Goal: Task Accomplishment & Management: Use online tool/utility

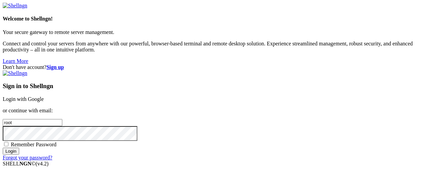
click at [44, 96] on link "Login with Google" at bounding box center [23, 99] width 41 height 6
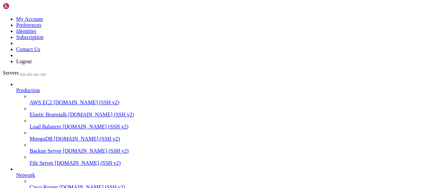
scroll to position [137, 0]
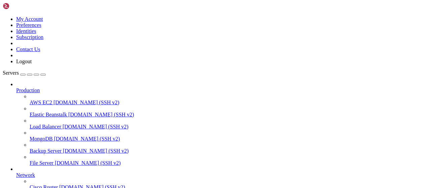
type input "/root"
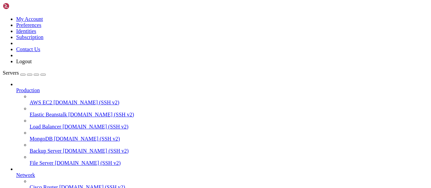
scroll to position [245, 0]
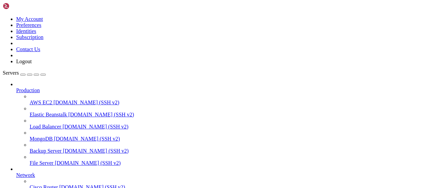
type input "/root/bybsa"
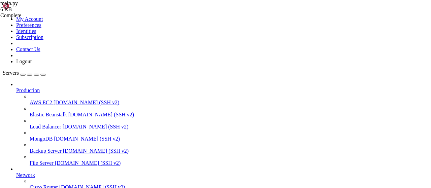
drag, startPoint x: 137, startPoint y: 81, endPoint x: 108, endPoint y: 81, distance: 28.6
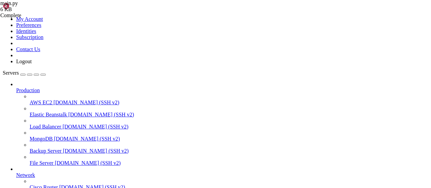
scroll to position [288, 0]
type textarea "if __name__ == '__main__': app.run(host='0.0.0.0', port=80)"
paste textarea "app.run(host='0.0.0.0', port=80)"
type textarea "app.run(host='0.0.0.0', port=80)"
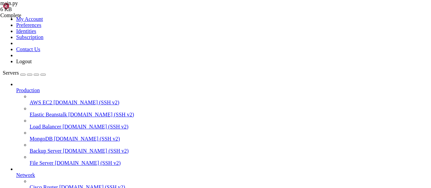
scroll to position [954, 0]
drag, startPoint x: 282, startPoint y: 612, endPoint x: 126, endPoint y: 561, distance: 163.0
